Goal: Task Accomplishment & Management: Complete application form

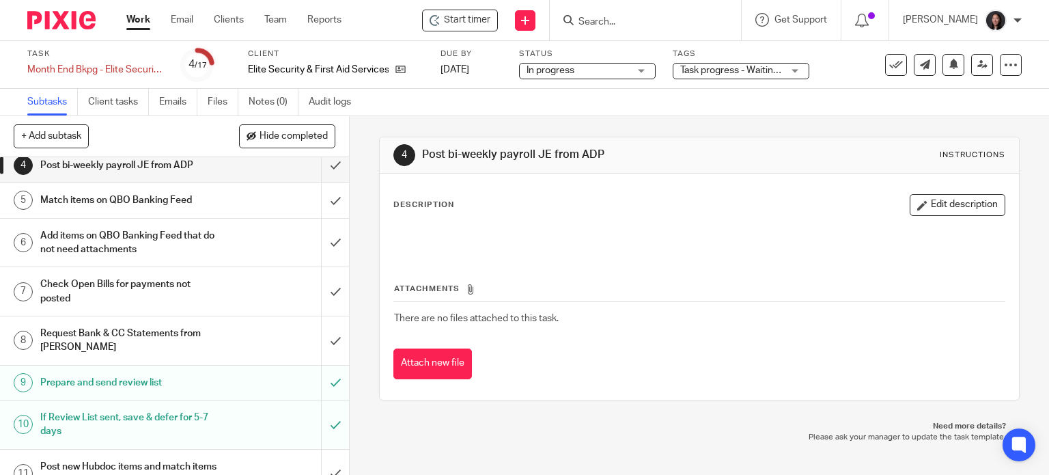
scroll to position [159, 0]
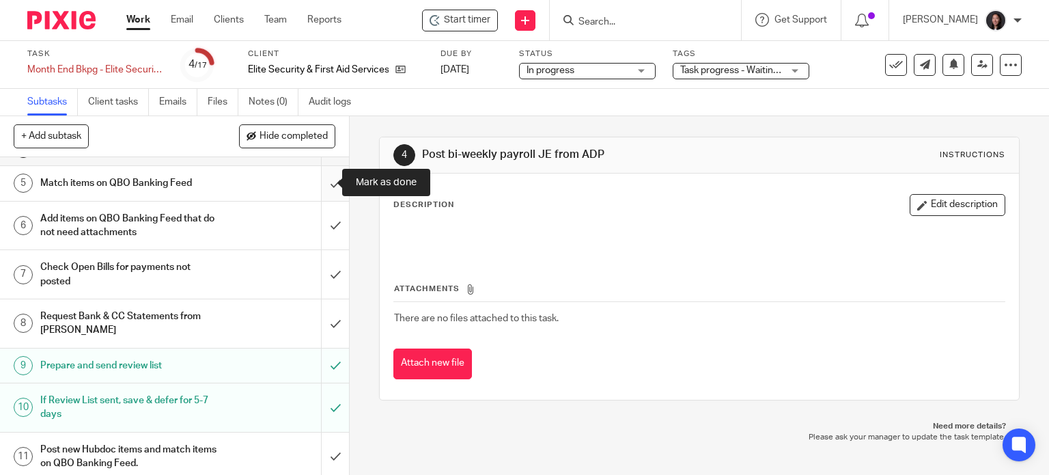
click at [314, 180] on input "submit" at bounding box center [174, 183] width 349 height 34
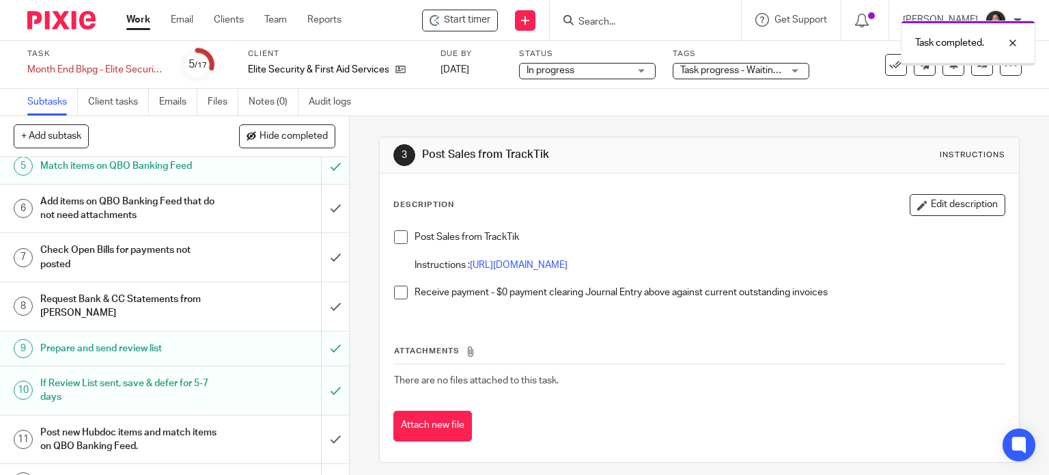
scroll to position [159, 0]
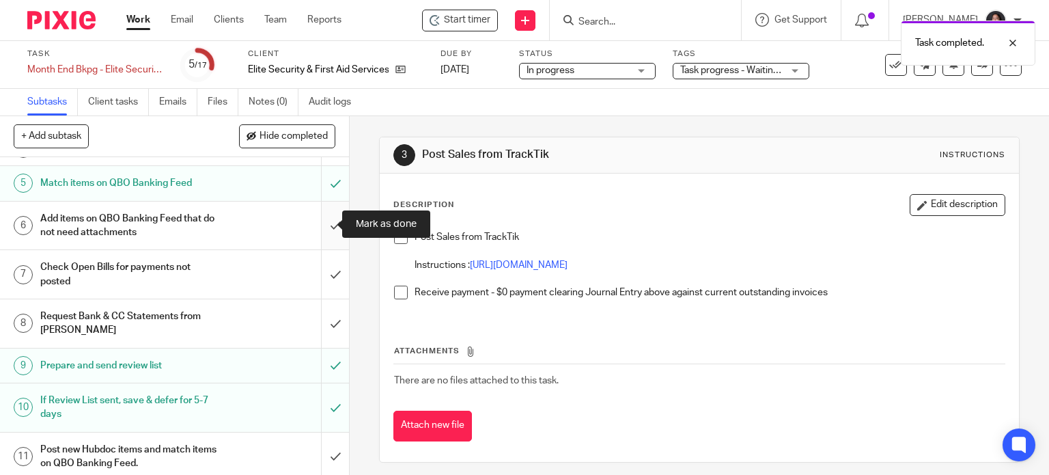
click at [320, 223] on input "submit" at bounding box center [174, 226] width 349 height 49
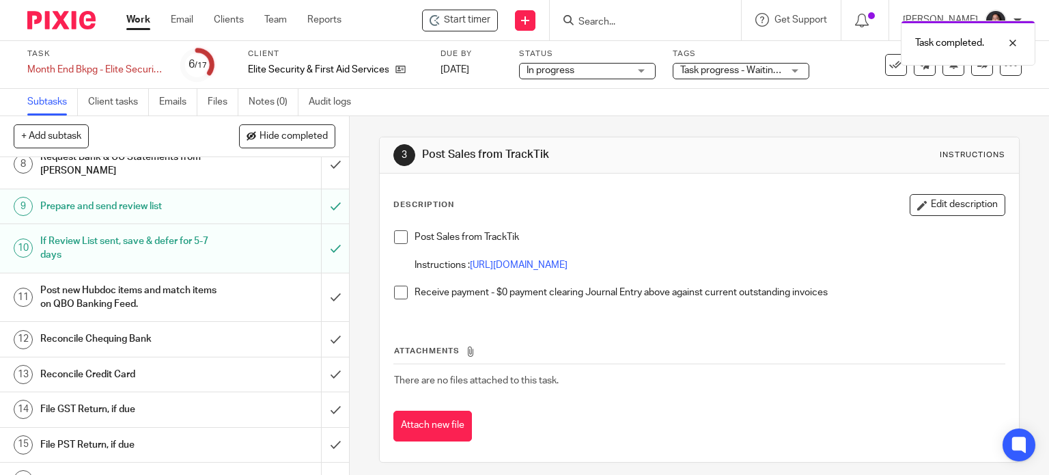
scroll to position [159, 0]
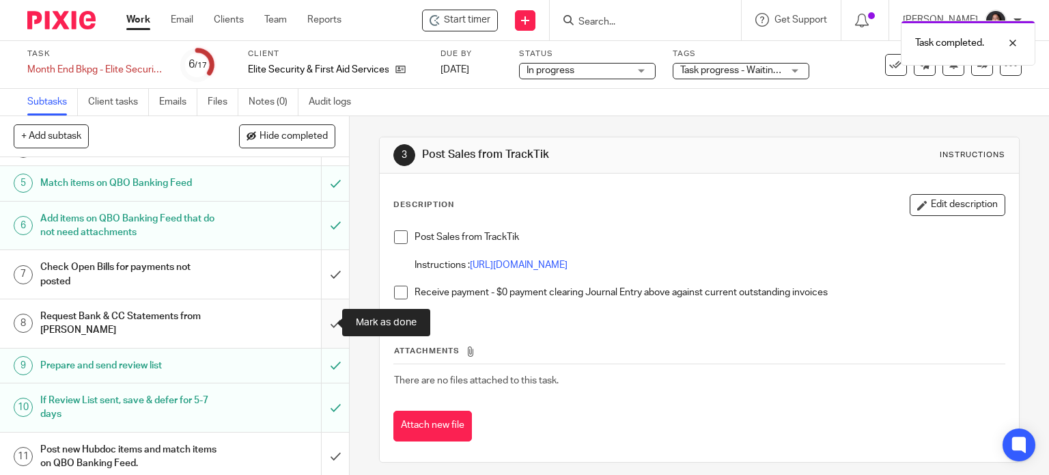
click at [316, 316] on input "submit" at bounding box center [174, 323] width 349 height 49
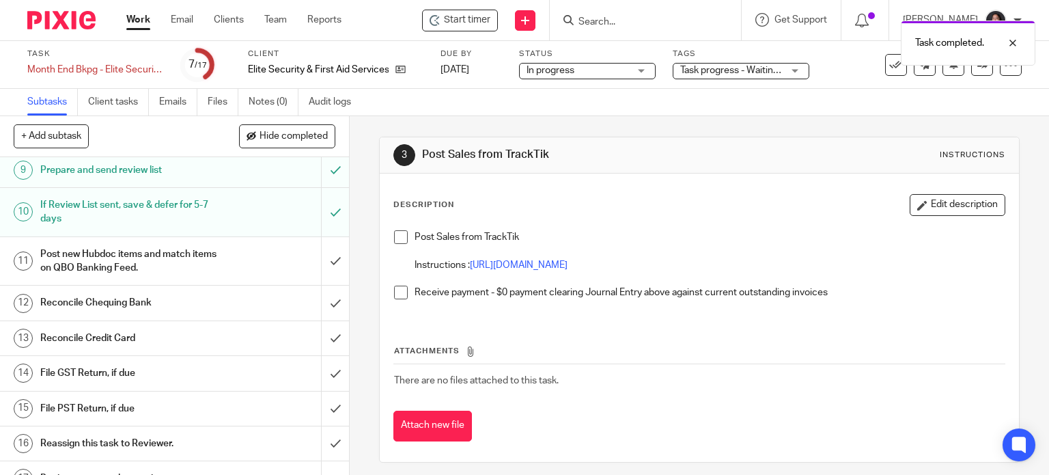
scroll to position [374, 0]
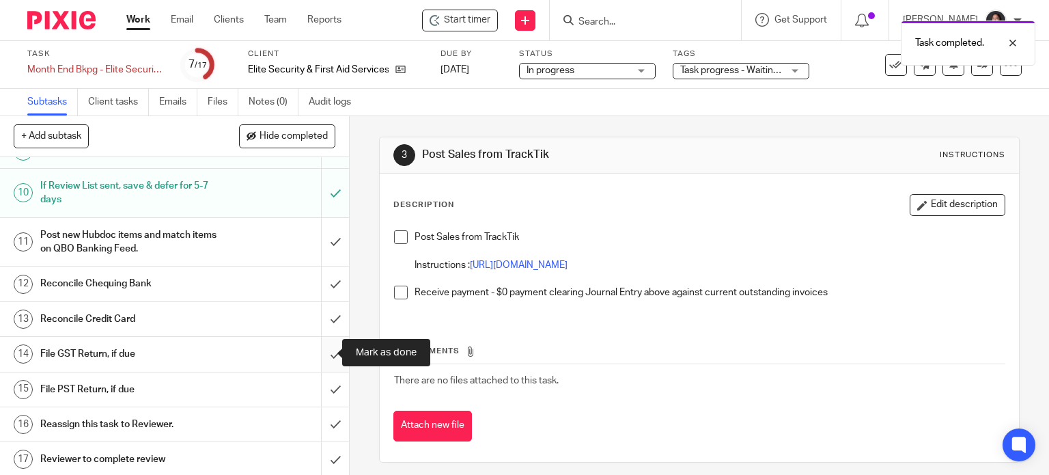
click at [324, 350] on input "submit" at bounding box center [174, 354] width 349 height 34
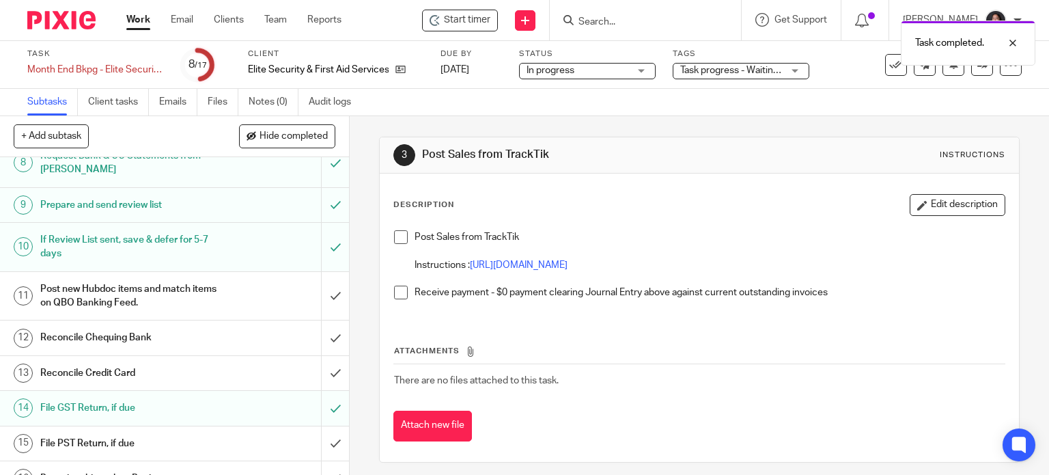
scroll to position [374, 0]
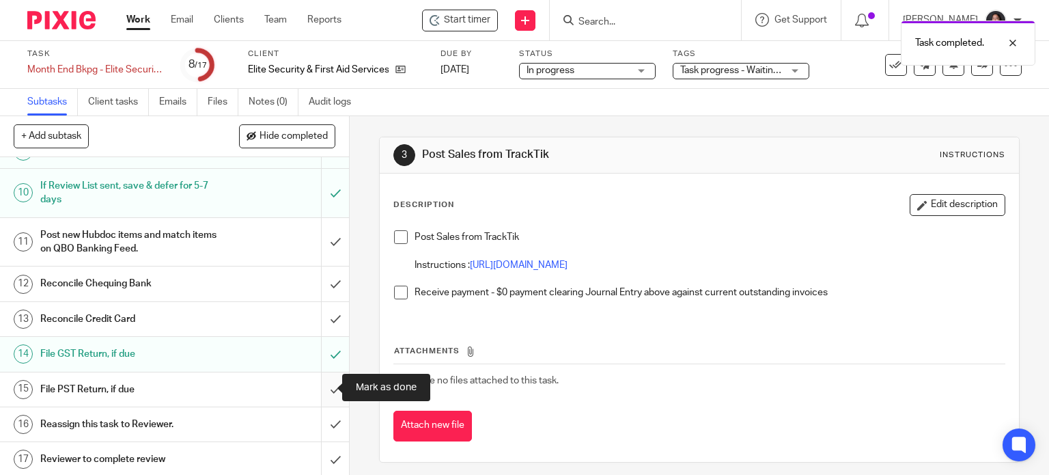
click at [317, 392] on input "submit" at bounding box center [174, 389] width 349 height 34
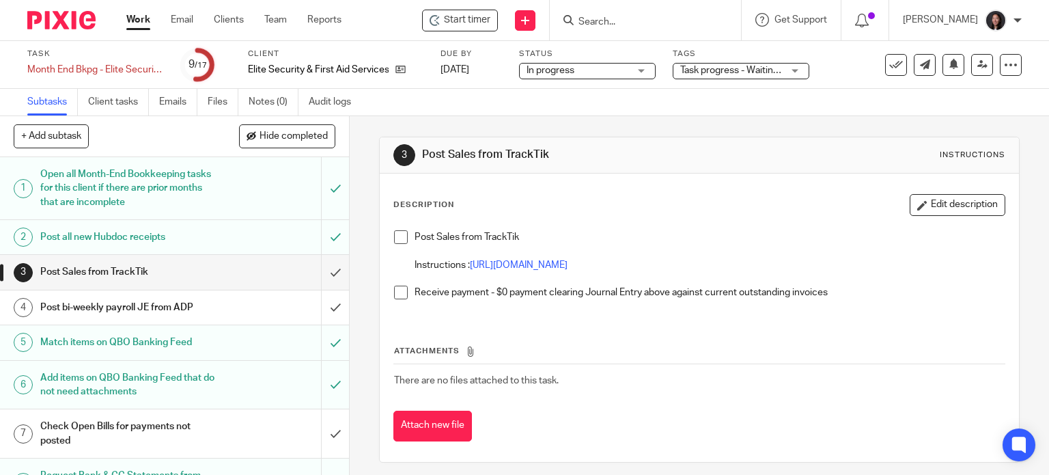
click at [394, 236] on span at bounding box center [401, 237] width 14 height 14
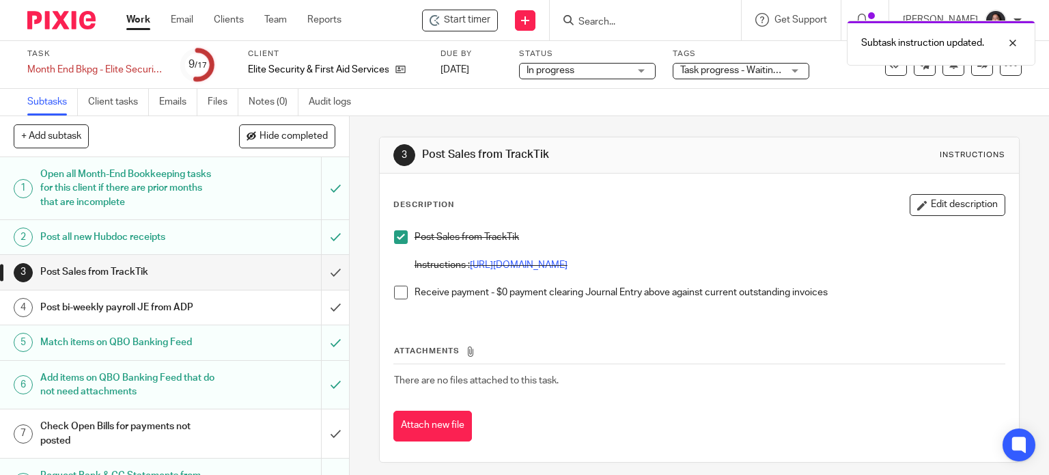
click at [402, 294] on span at bounding box center [401, 293] width 14 height 14
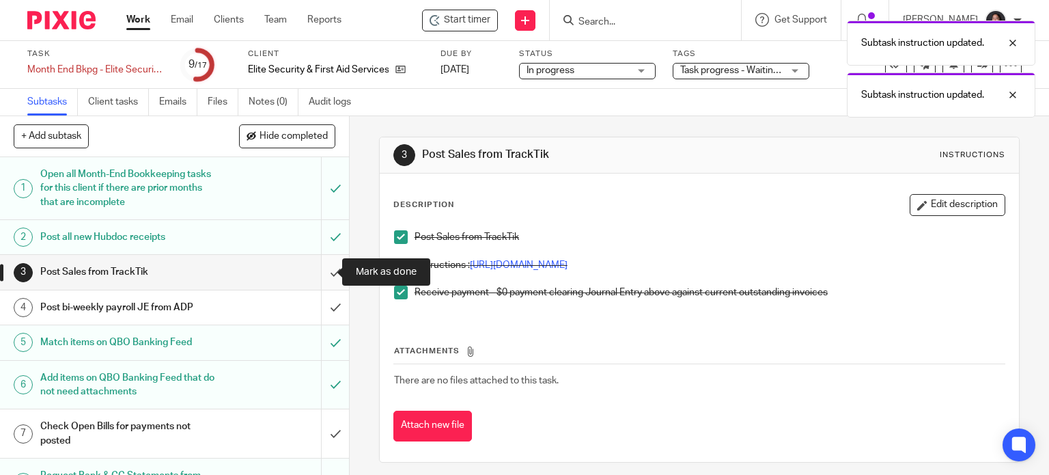
click at [318, 264] on input "submit" at bounding box center [174, 272] width 349 height 34
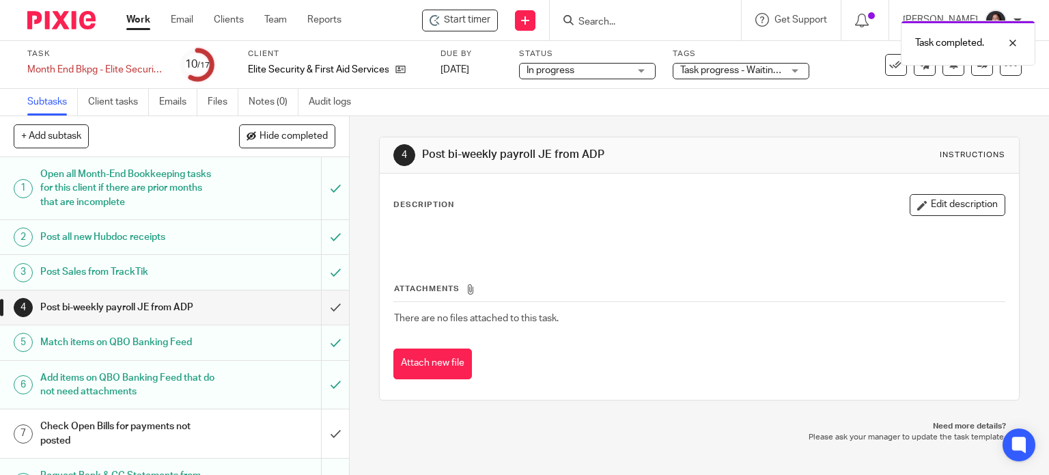
click at [134, 16] on link "Work" at bounding box center [138, 20] width 24 height 14
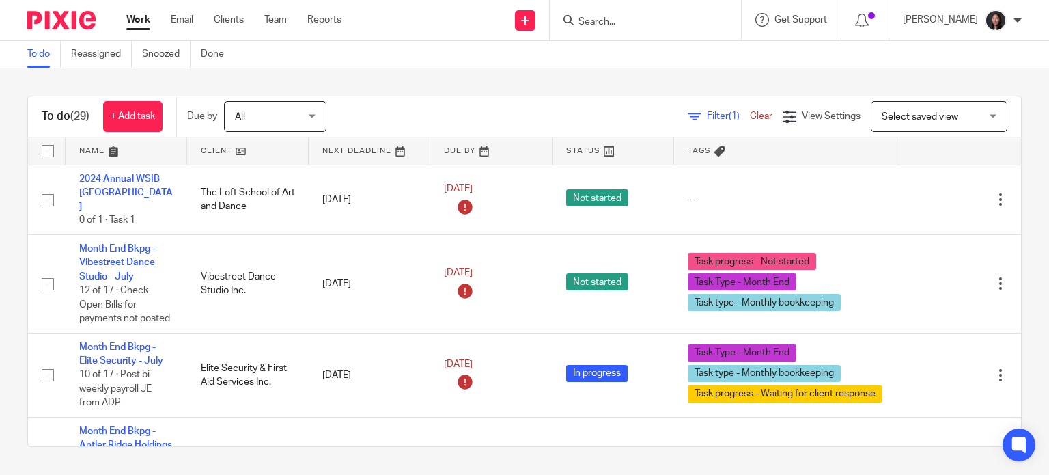
click at [272, 145] on link at bounding box center [248, 150] width 122 height 27
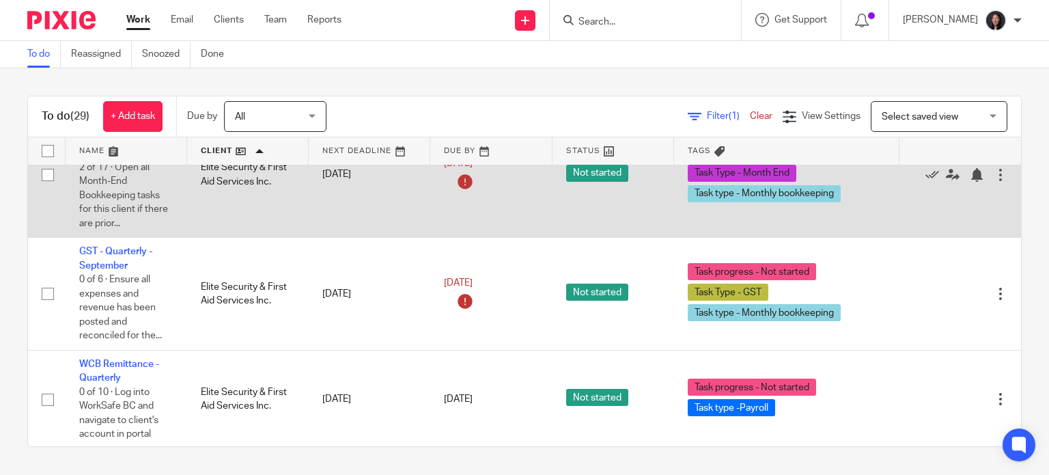
scroll to position [637, 0]
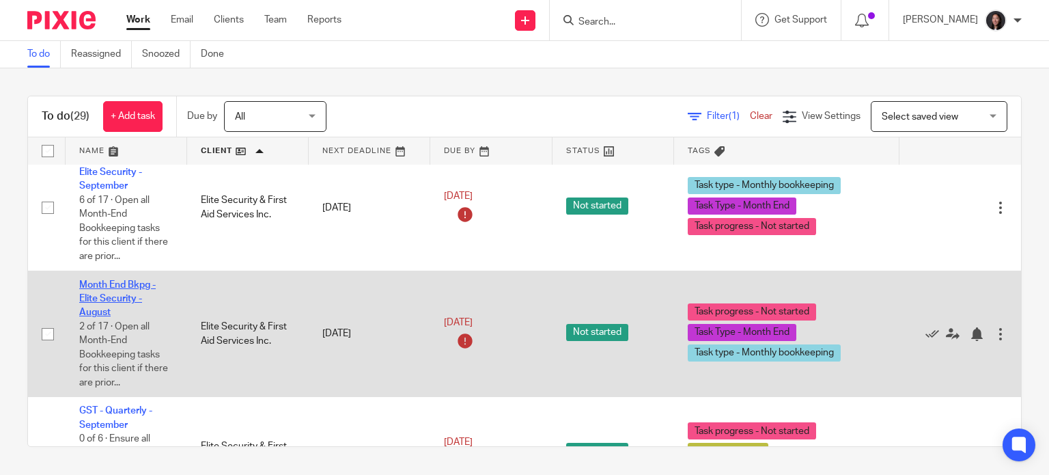
click at [99, 316] on link "Month End Bkpg - Elite Security - August" at bounding box center [117, 299] width 77 height 38
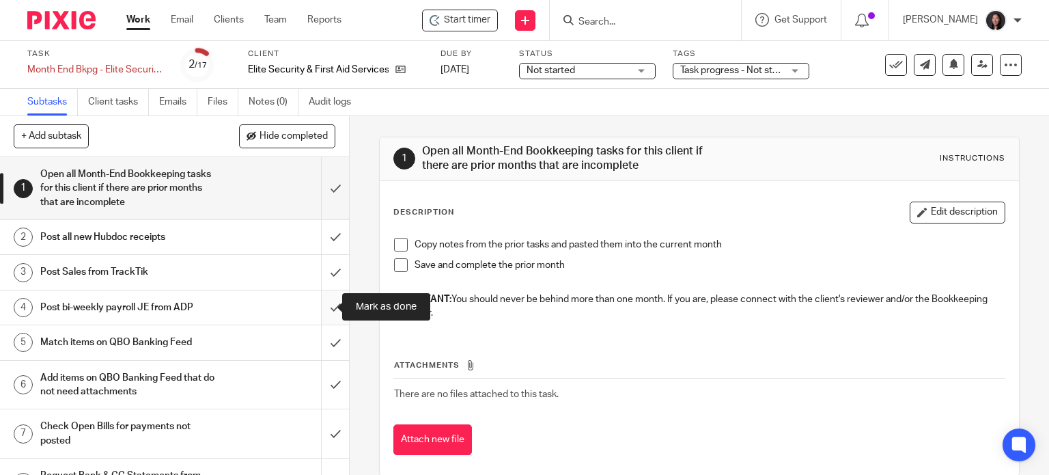
click at [320, 308] on input "submit" at bounding box center [174, 307] width 349 height 34
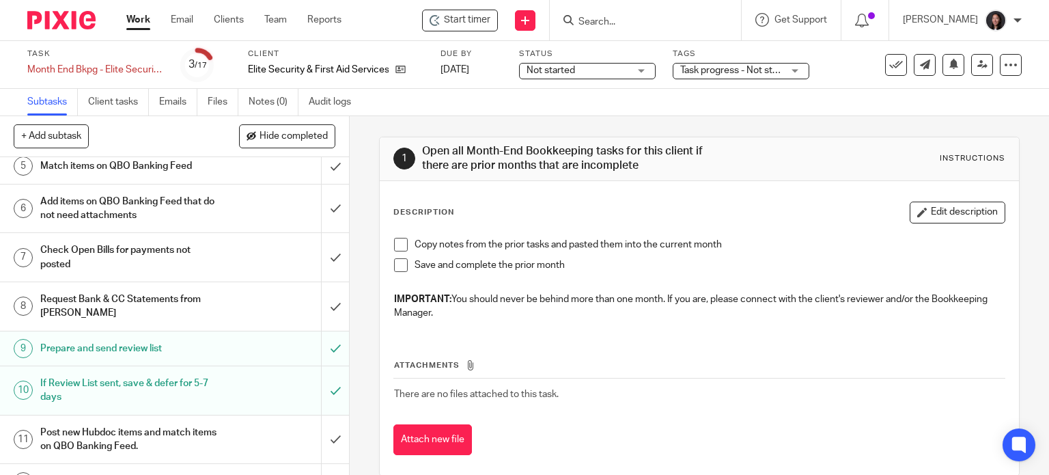
scroll to position [159, 0]
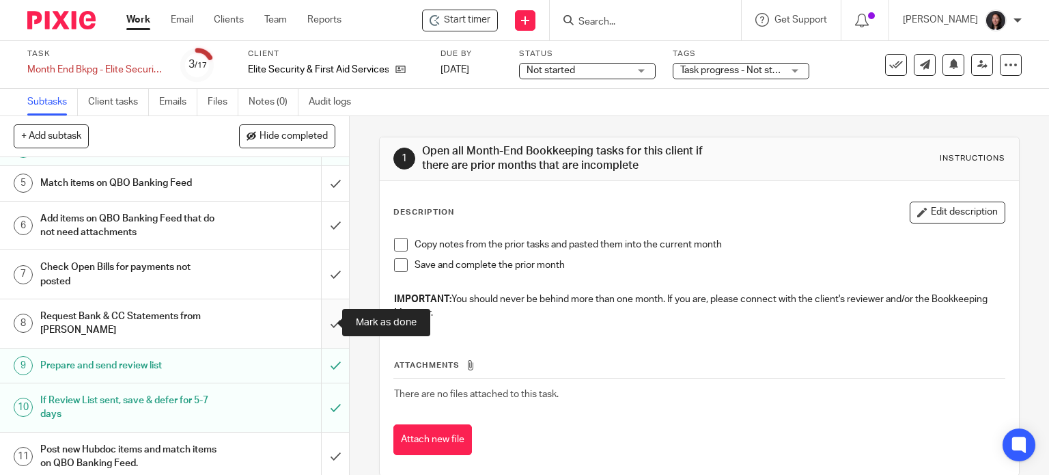
click at [317, 316] on input "submit" at bounding box center [174, 323] width 349 height 49
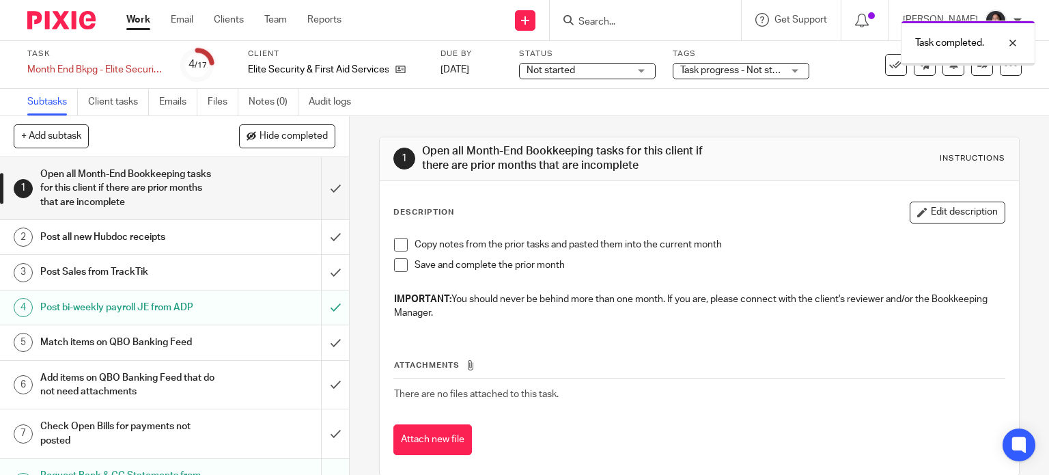
scroll to position [374, 0]
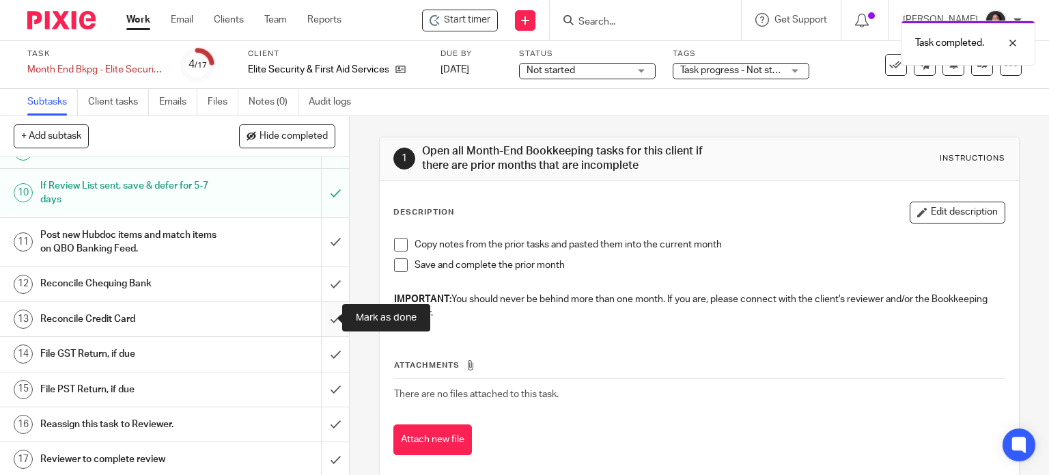
click at [315, 320] on input "submit" at bounding box center [174, 319] width 349 height 34
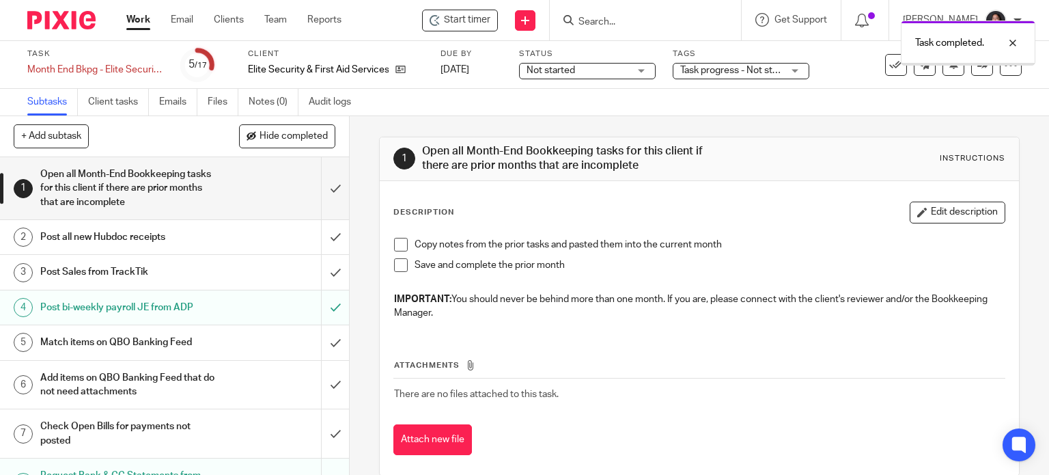
scroll to position [374, 0]
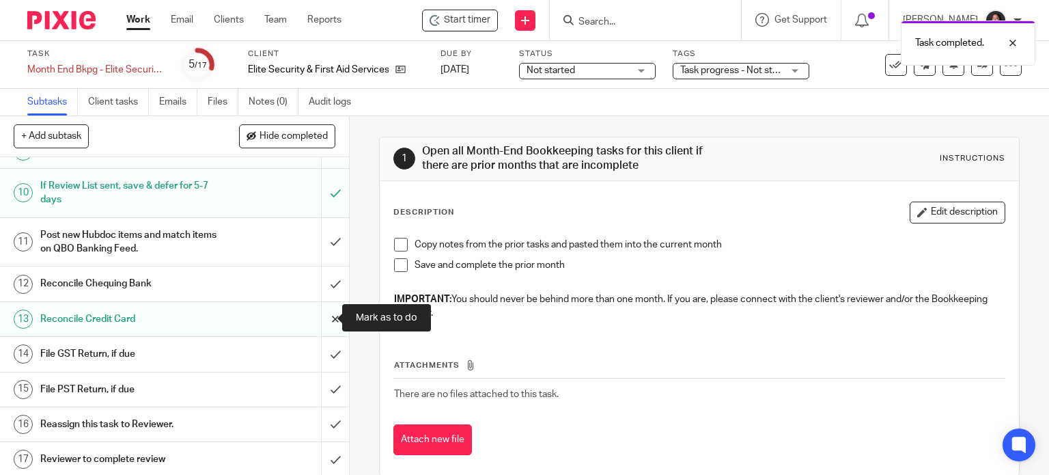
click at [322, 316] on input "submit" at bounding box center [174, 319] width 349 height 34
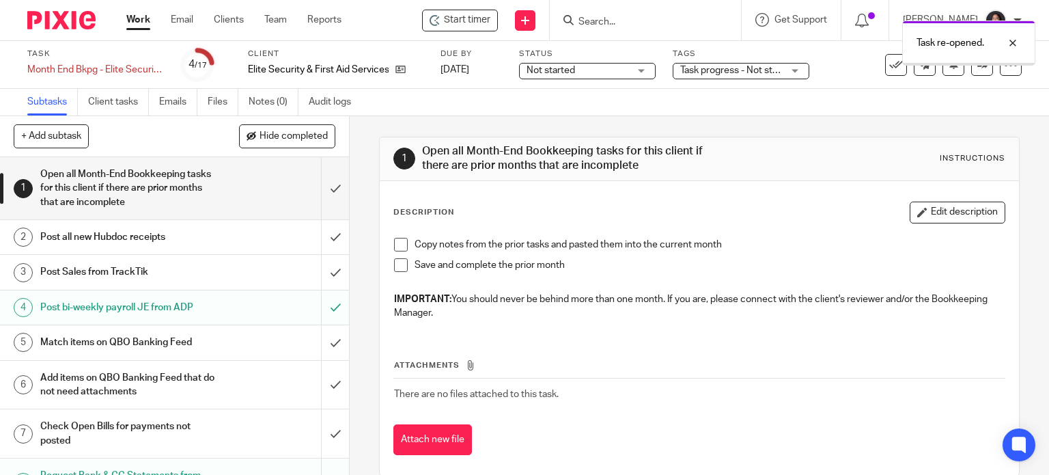
scroll to position [374, 0]
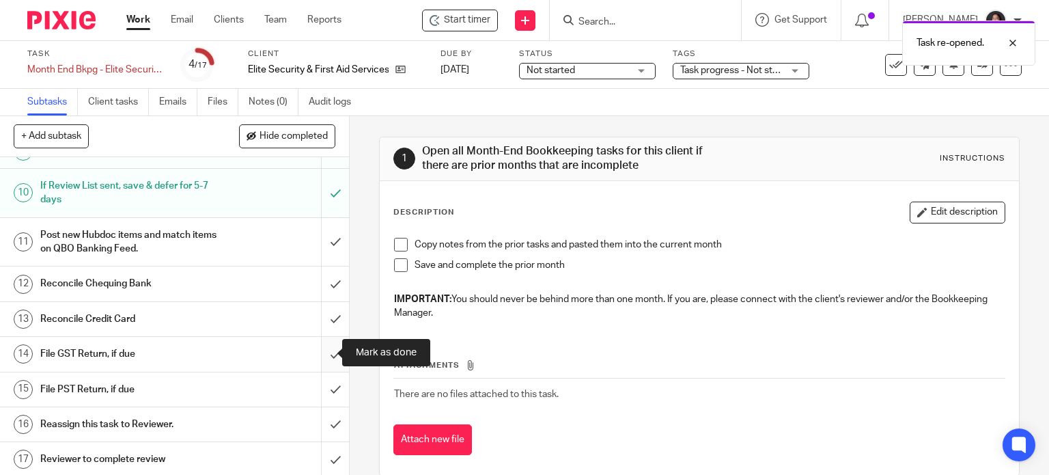
click at [322, 355] on input "submit" at bounding box center [174, 354] width 349 height 34
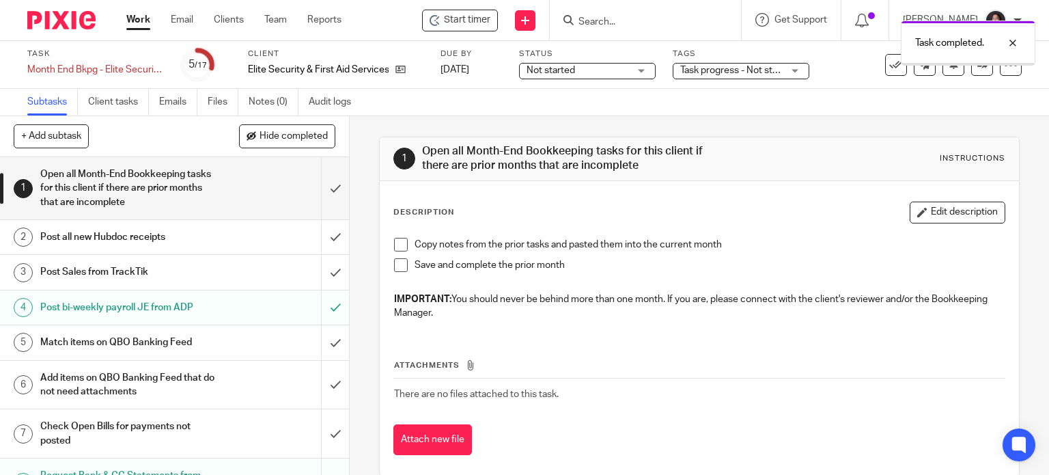
scroll to position [374, 0]
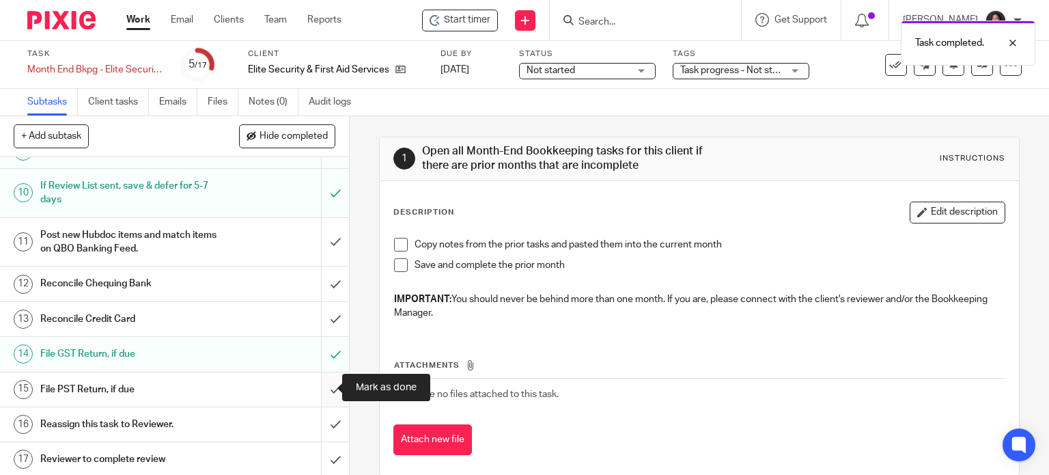
click at [316, 376] on input "submit" at bounding box center [174, 389] width 349 height 34
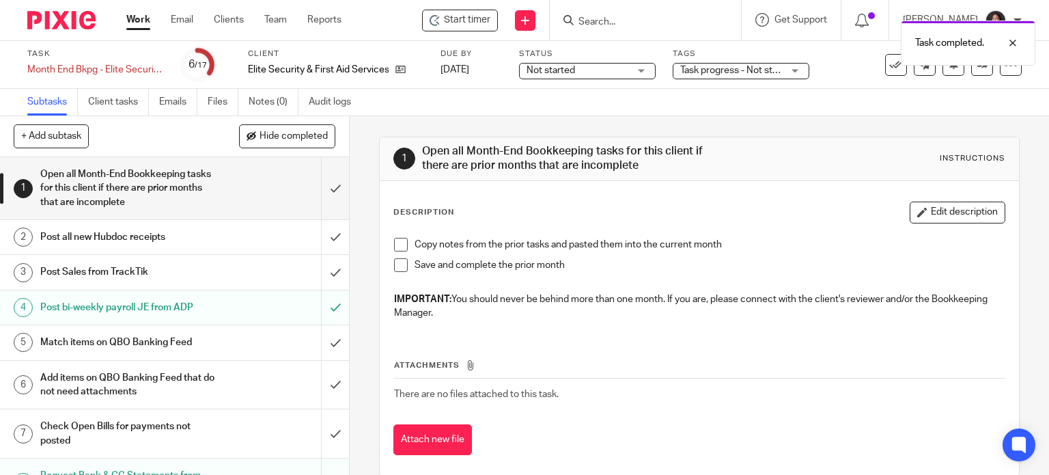
click at [189, 271] on h1 "Post Sales from TrackTik" at bounding box center [129, 272] width 178 height 20
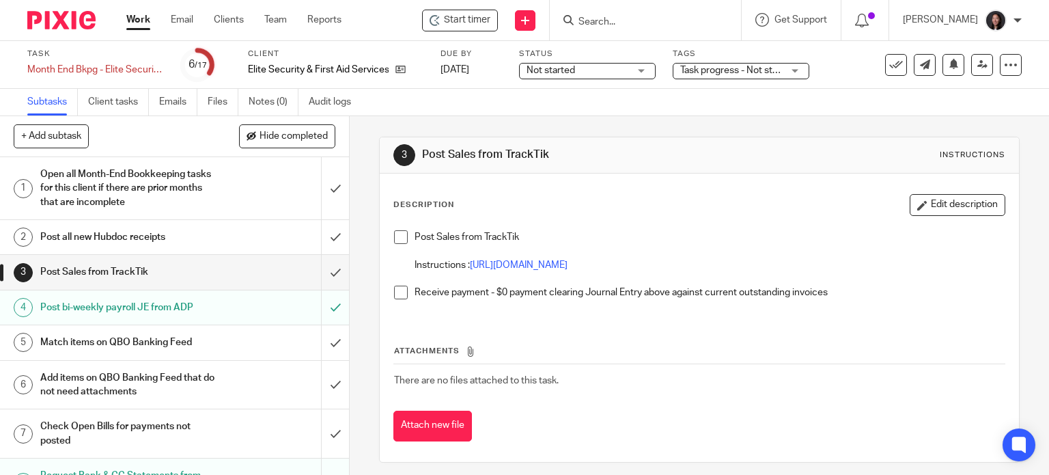
click at [137, 16] on link "Work" at bounding box center [138, 20] width 24 height 14
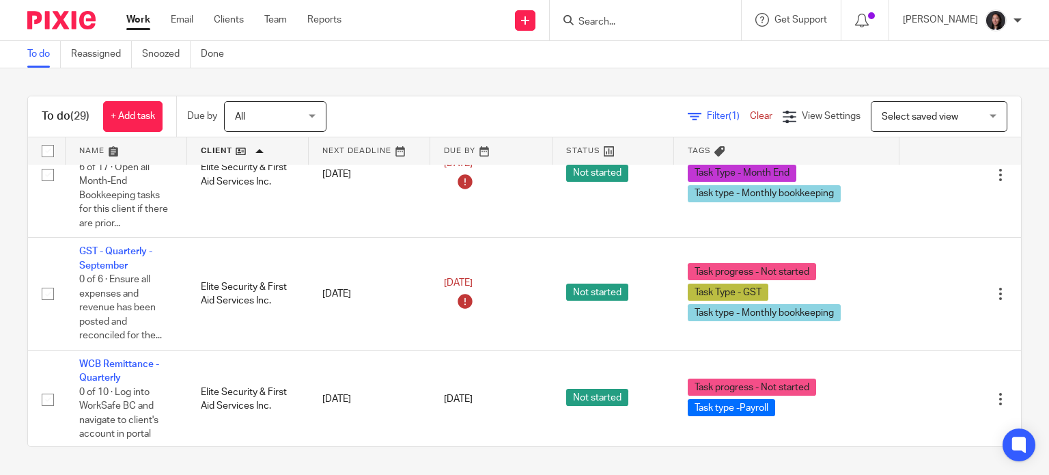
scroll to position [637, 0]
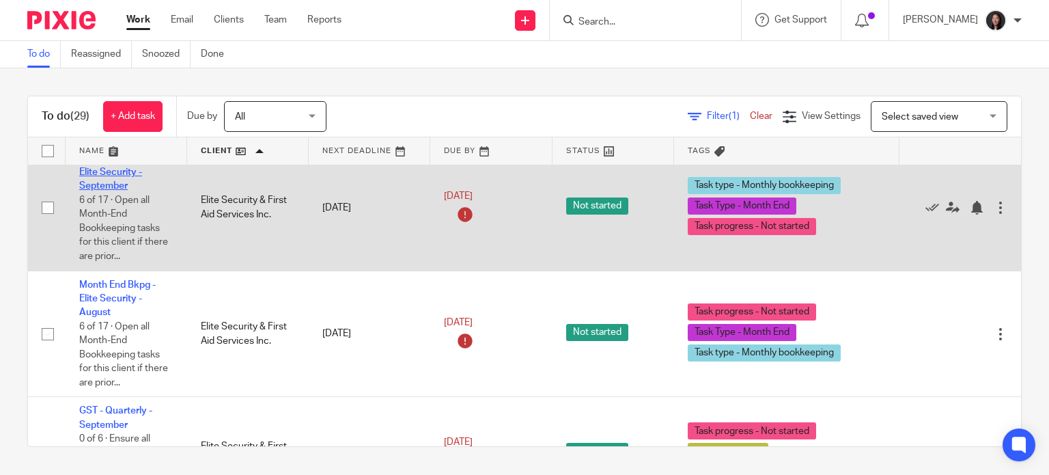
click at [113, 191] on link "Month End Bkpg - Elite Security - September" at bounding box center [117, 173] width 77 height 38
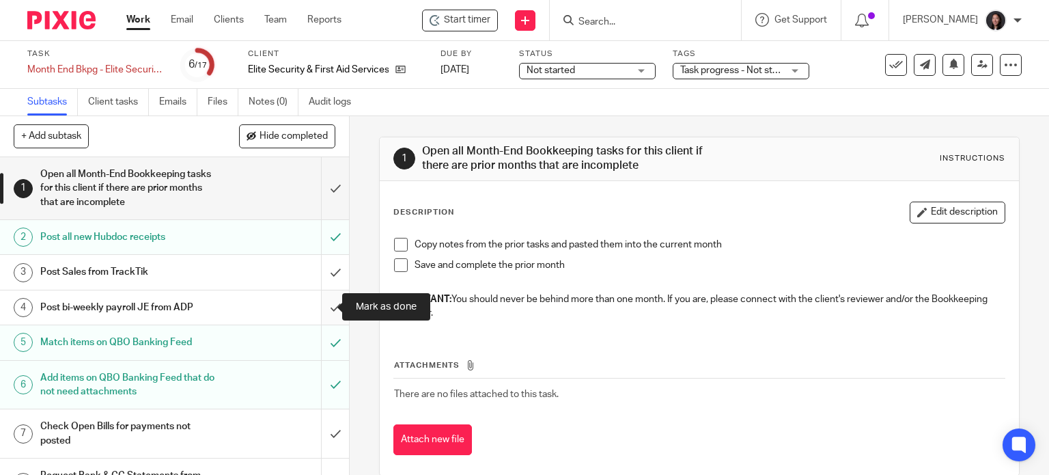
click at [323, 303] on input "submit" at bounding box center [174, 307] width 349 height 34
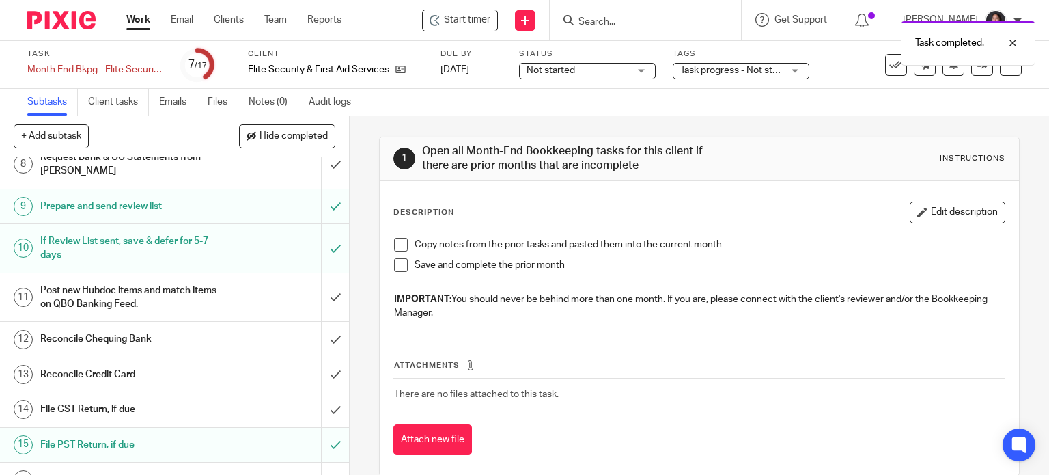
scroll to position [374, 0]
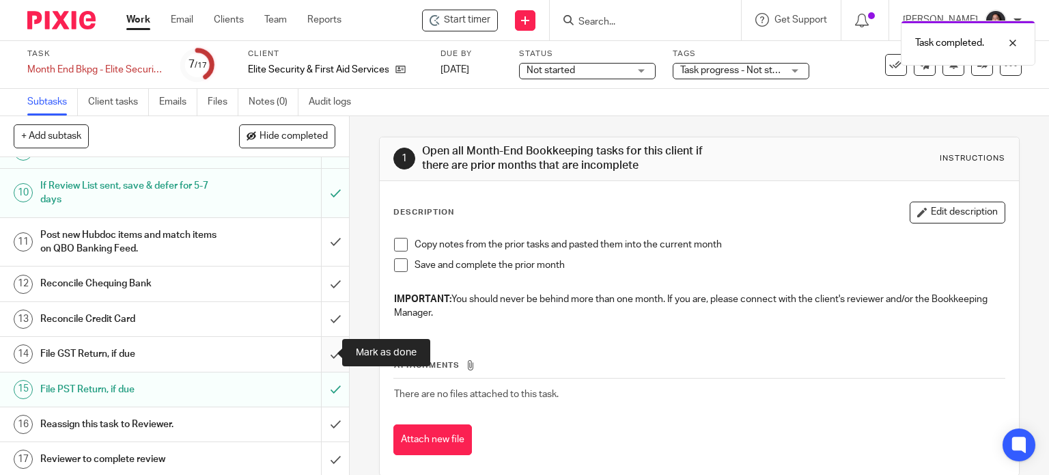
click at [322, 347] on input "submit" at bounding box center [174, 354] width 349 height 34
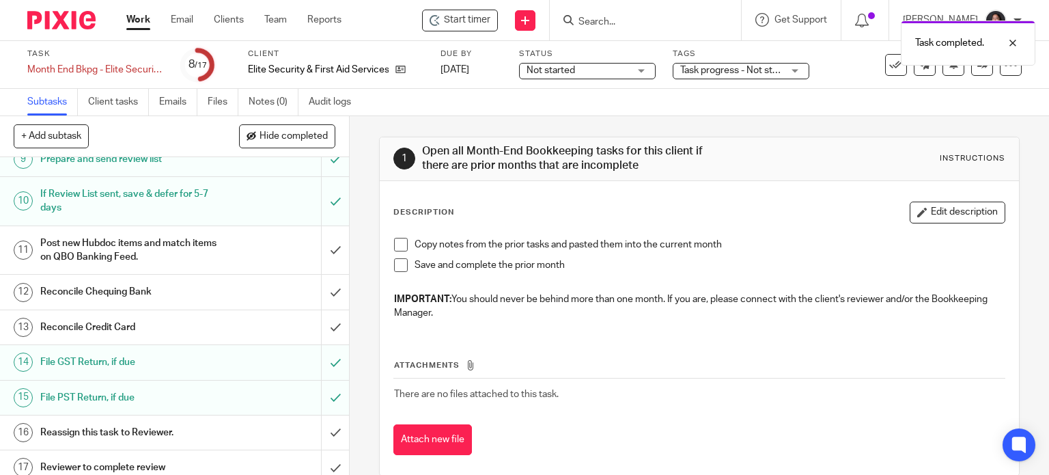
scroll to position [374, 0]
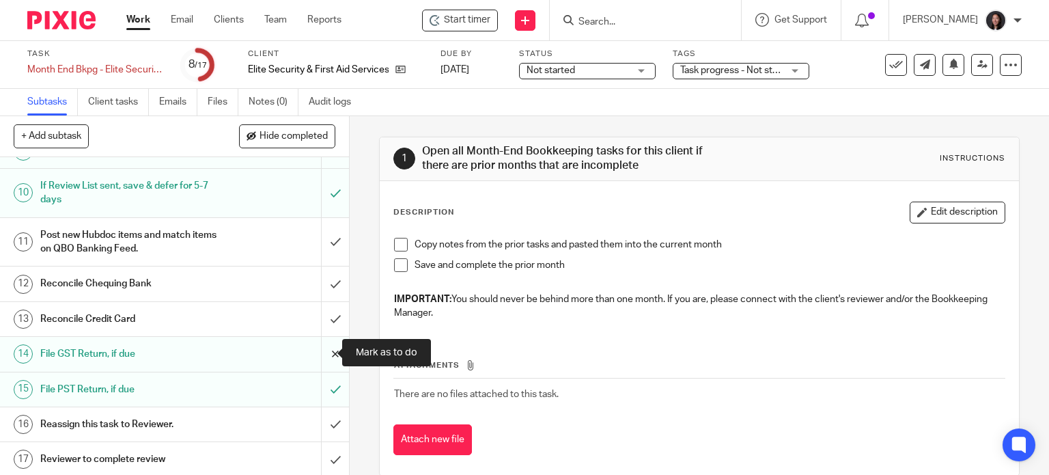
click at [320, 349] on input "submit" at bounding box center [174, 354] width 349 height 34
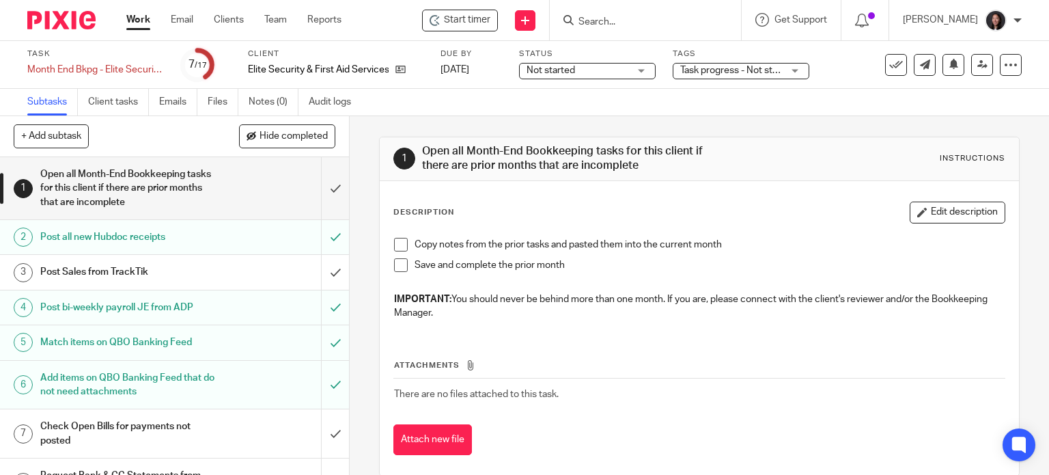
click at [143, 16] on link "Work" at bounding box center [138, 20] width 24 height 14
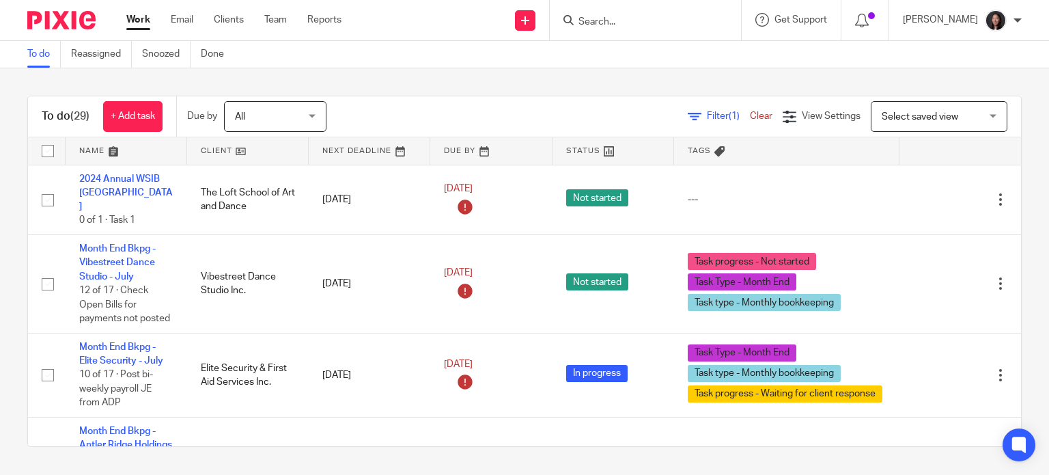
click at [276, 156] on link at bounding box center [248, 150] width 122 height 27
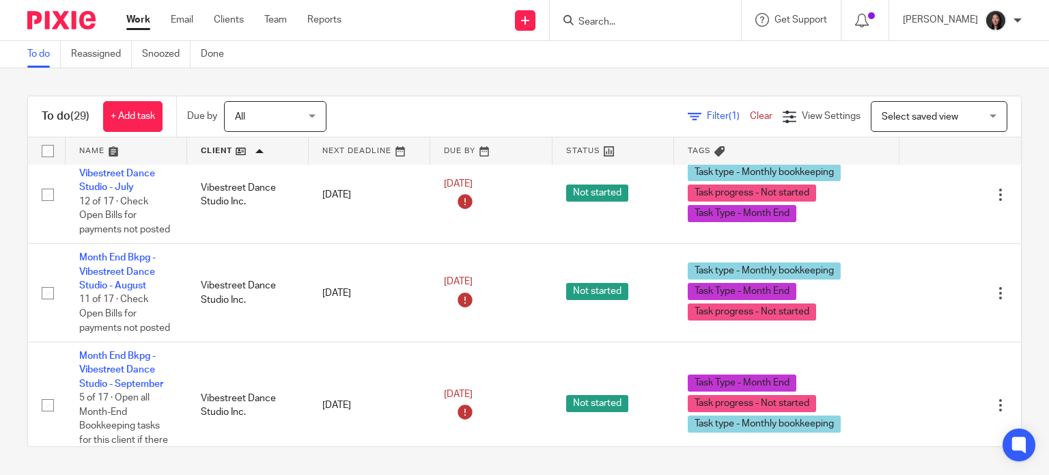
scroll to position [2872, 0]
